Goal: Find contact information: Find contact information

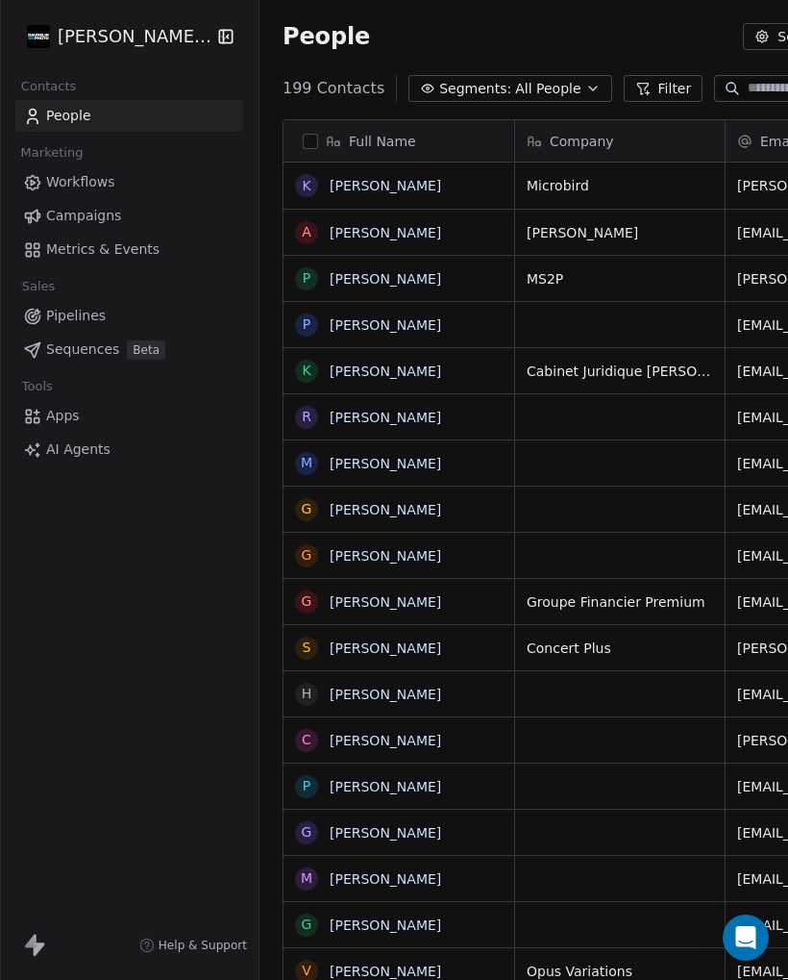
scroll to position [950, 798]
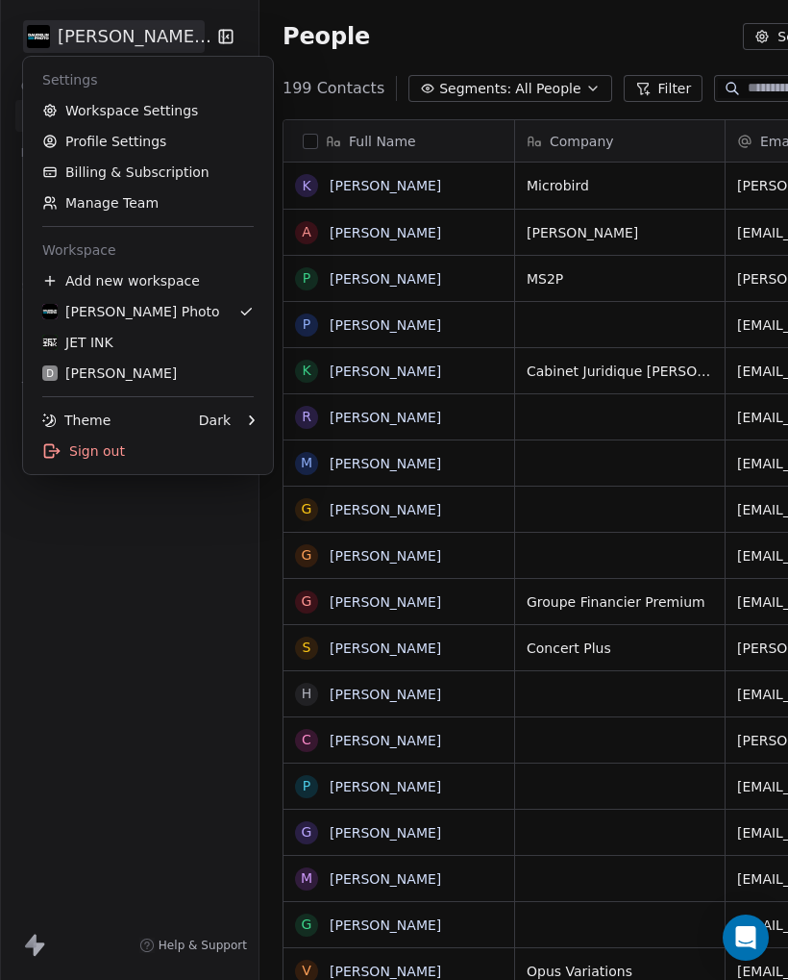
click at [86, 341] on div "JET INK" at bounding box center [77, 342] width 71 height 19
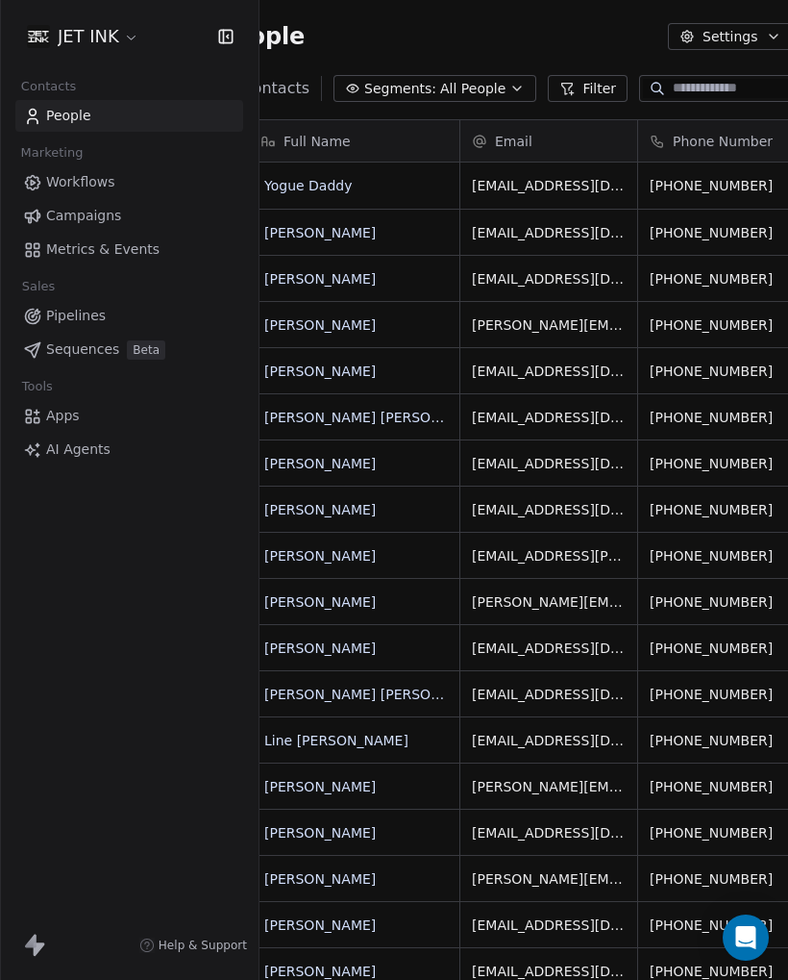
scroll to position [0, 71]
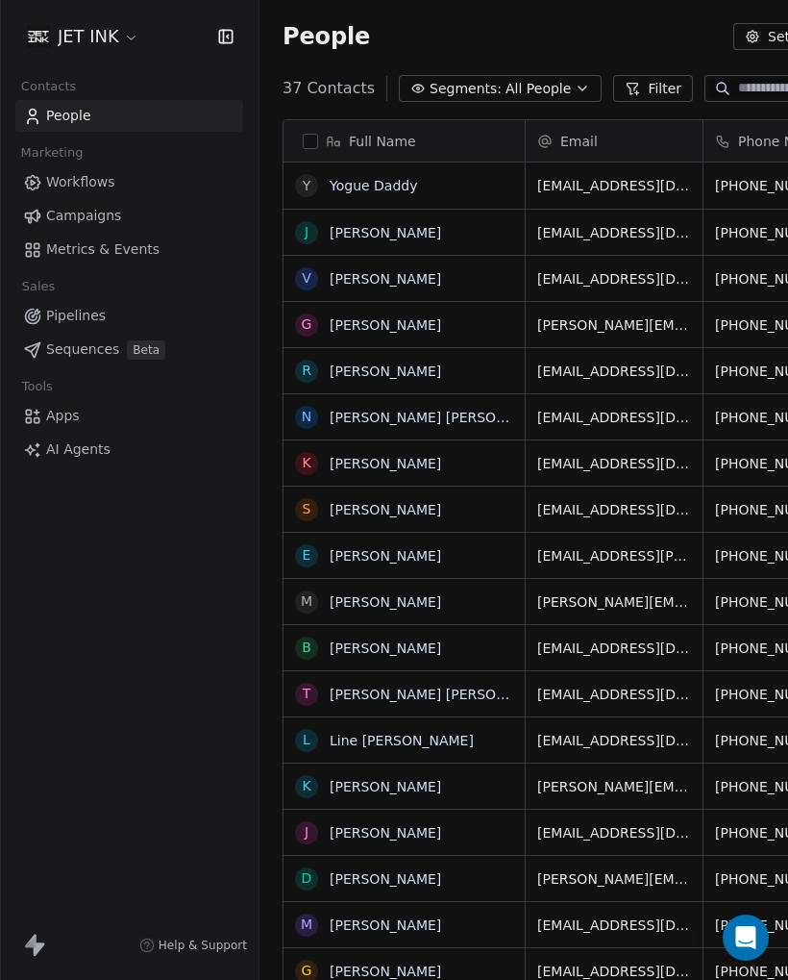
scroll to position [950, 789]
click at [403, 462] on link "[PERSON_NAME]" at bounding box center [386, 463] width 112 height 15
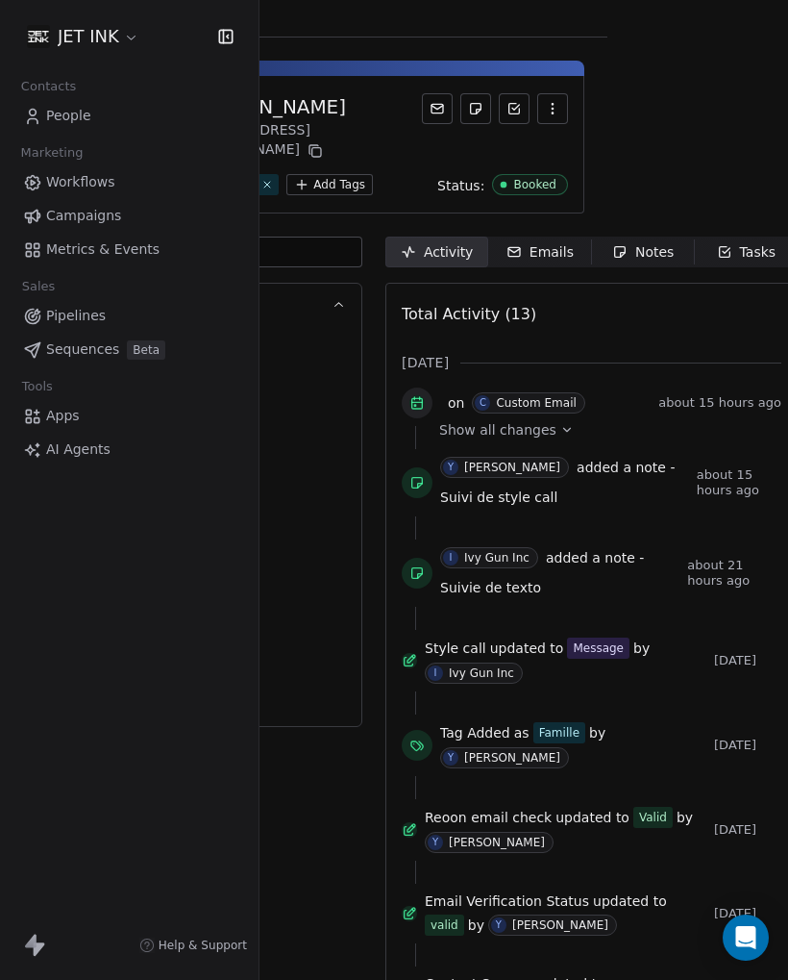
scroll to position [13, 180]
click at [549, 242] on div "Emails" at bounding box center [541, 252] width 67 height 20
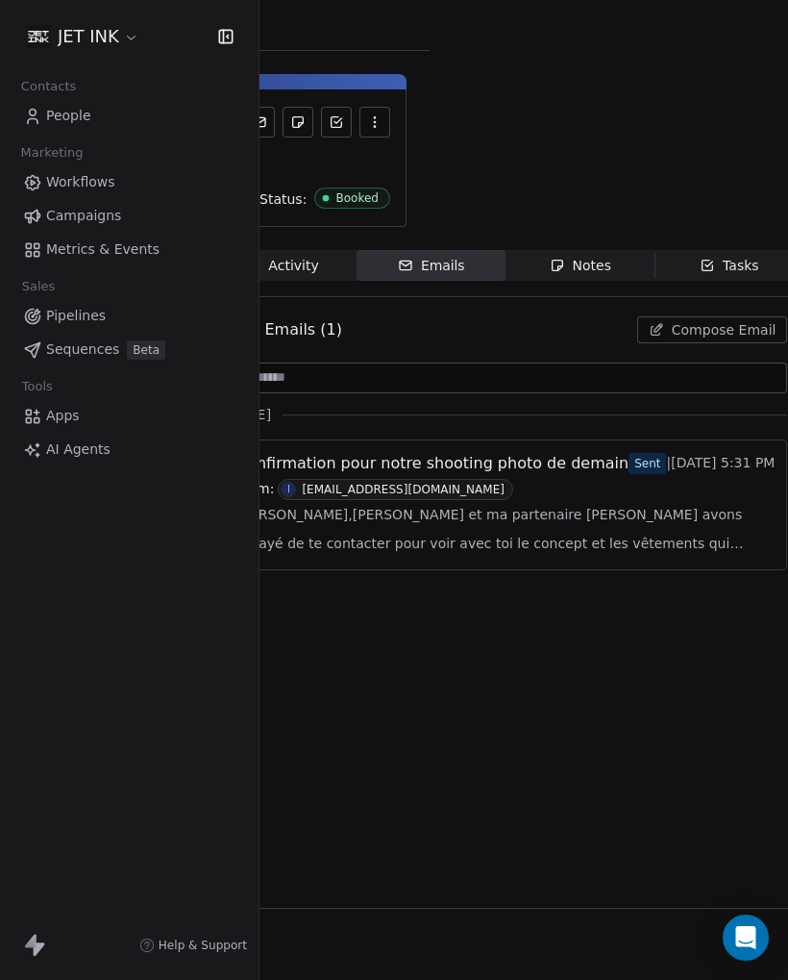
scroll to position [0, 358]
click at [561, 260] on div "Notes" at bounding box center [582, 266] width 62 height 20
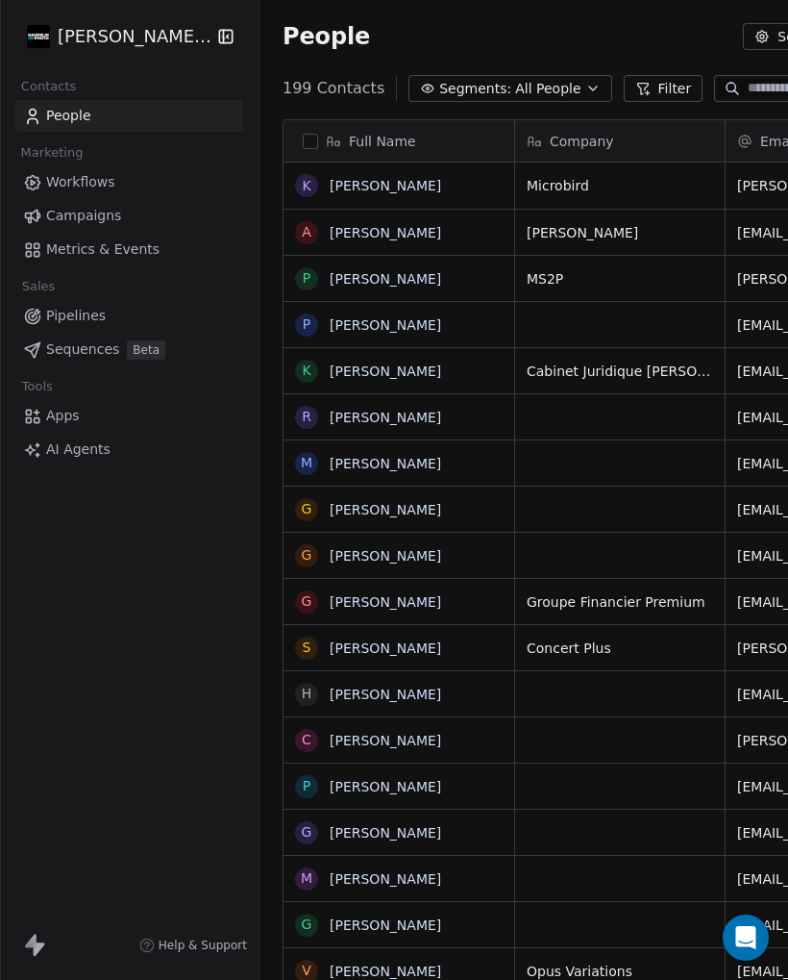
scroll to position [950, 798]
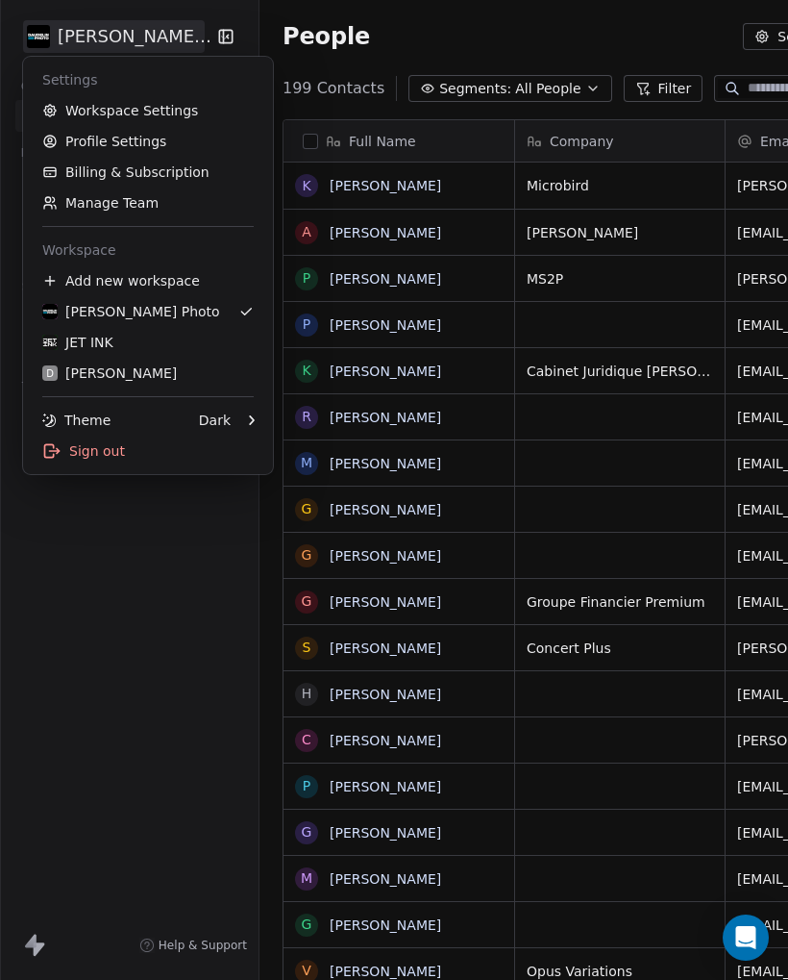
click at [86, 337] on div "JET INK" at bounding box center [77, 342] width 71 height 19
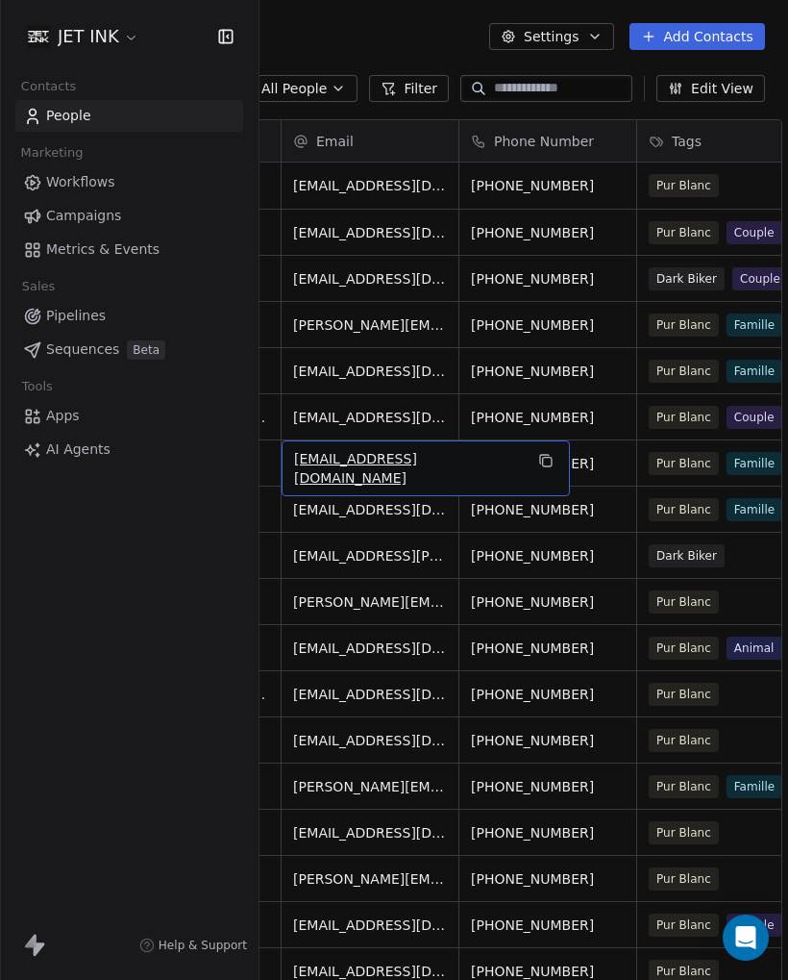
scroll to position [44, 0]
click at [366, 449] on span "[EMAIL_ADDRESS][DOMAIN_NAME]" at bounding box center [408, 468] width 229 height 38
click at [538, 453] on icon "grid" at bounding box center [545, 460] width 15 height 15
